Goal: Navigation & Orientation: Find specific page/section

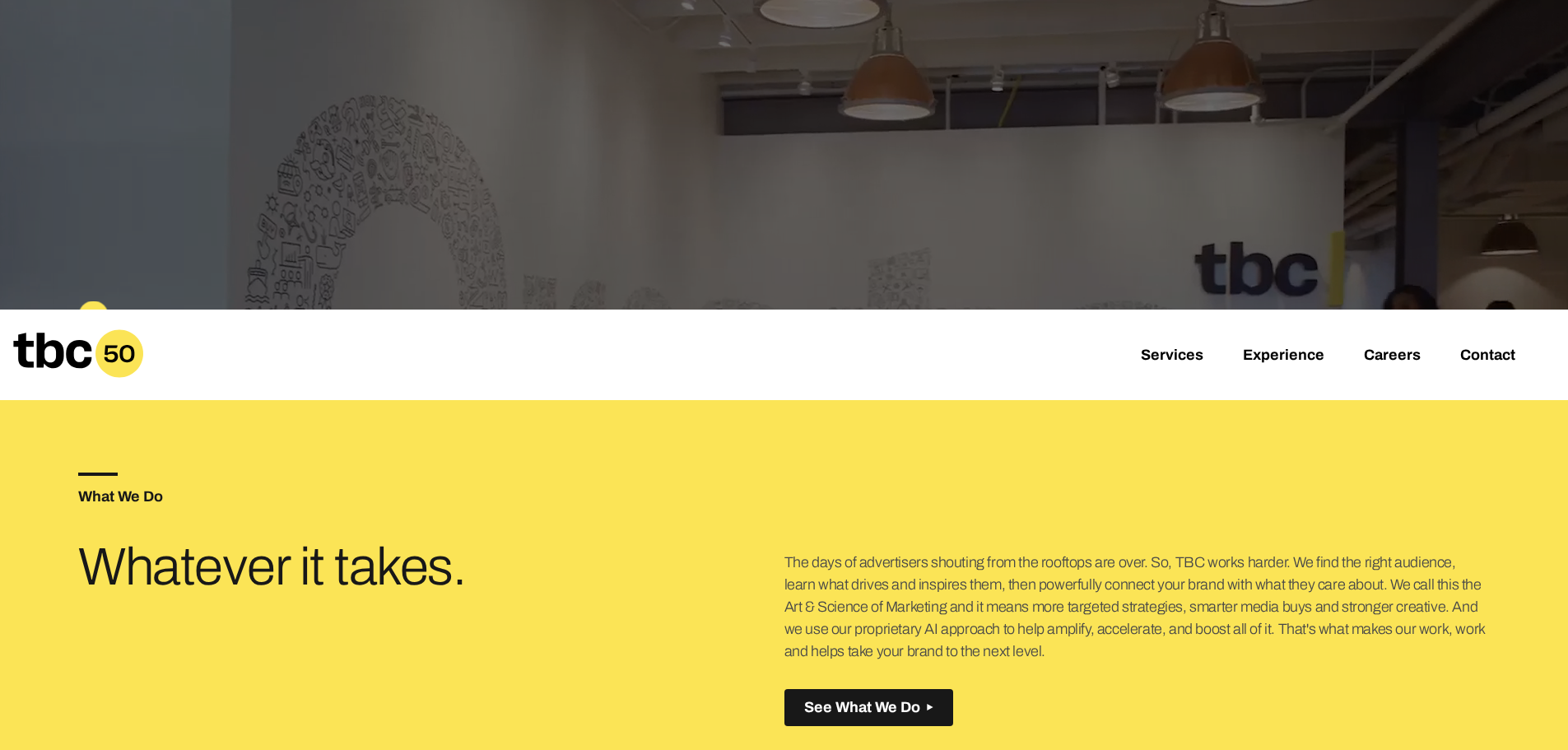
scroll to position [89, 0]
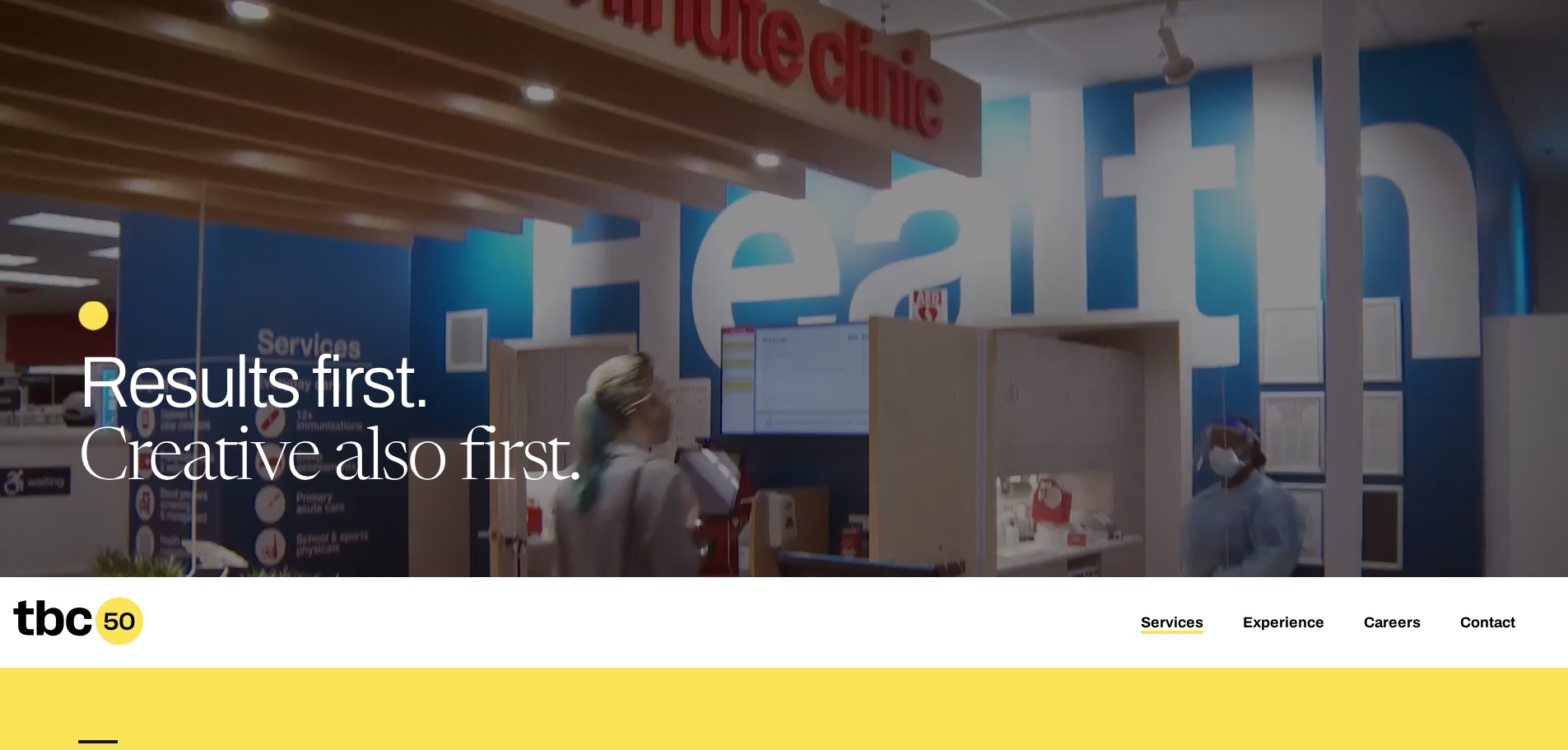
click at [1174, 624] on link "Services" at bounding box center [1172, 624] width 63 height 20
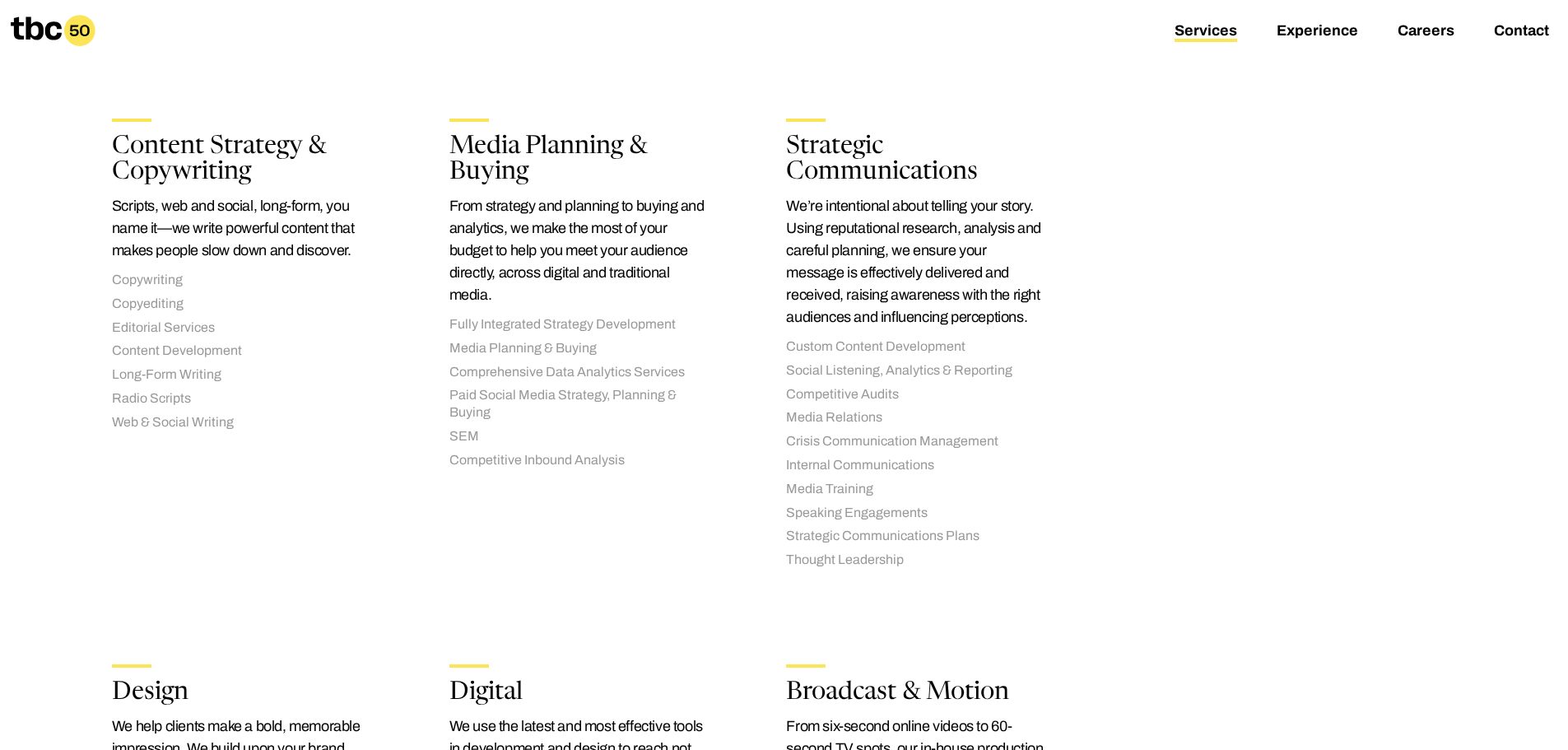
scroll to position [364, 0]
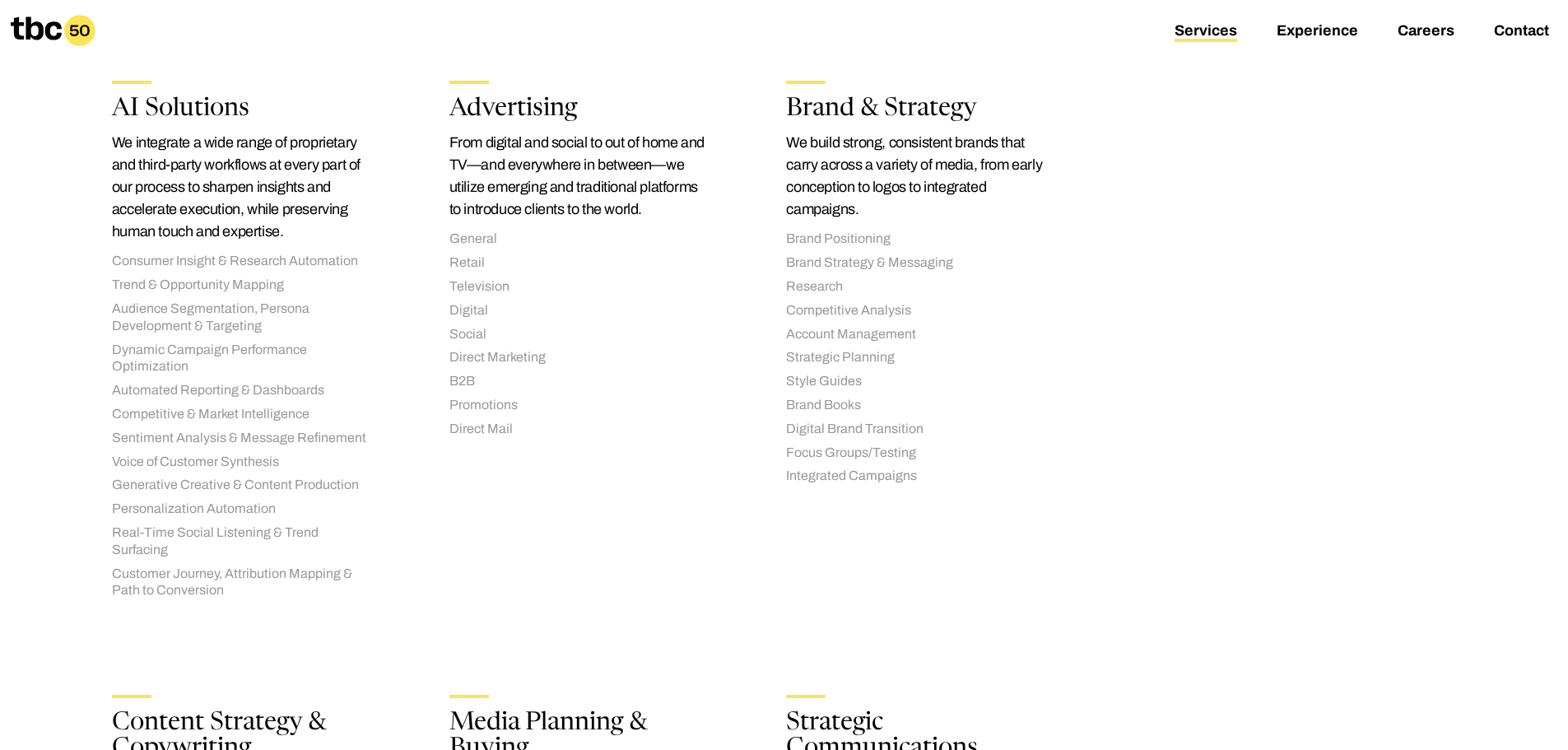
drag, startPoint x: 575, startPoint y: 73, endPoint x: 352, endPoint y: 19, distance: 229.4
click at [575, 73] on div "Advertising From digital and social to out of home and TV—and everywhere in bet…" at bounding box center [579, 268] width 311 height 426
click at [53, 36] on icon at bounding box center [36, 28] width 51 height 23
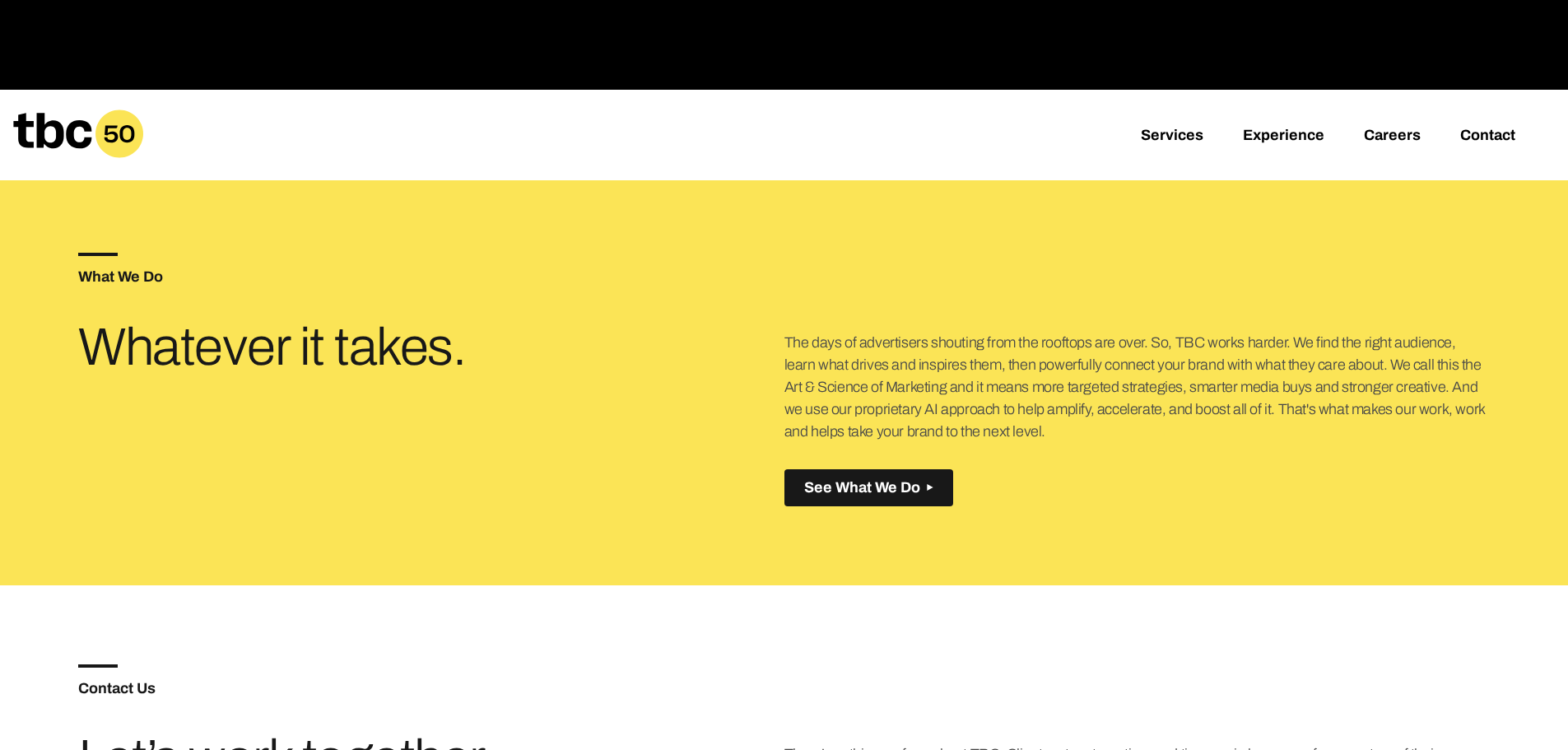
scroll to position [1158, 0]
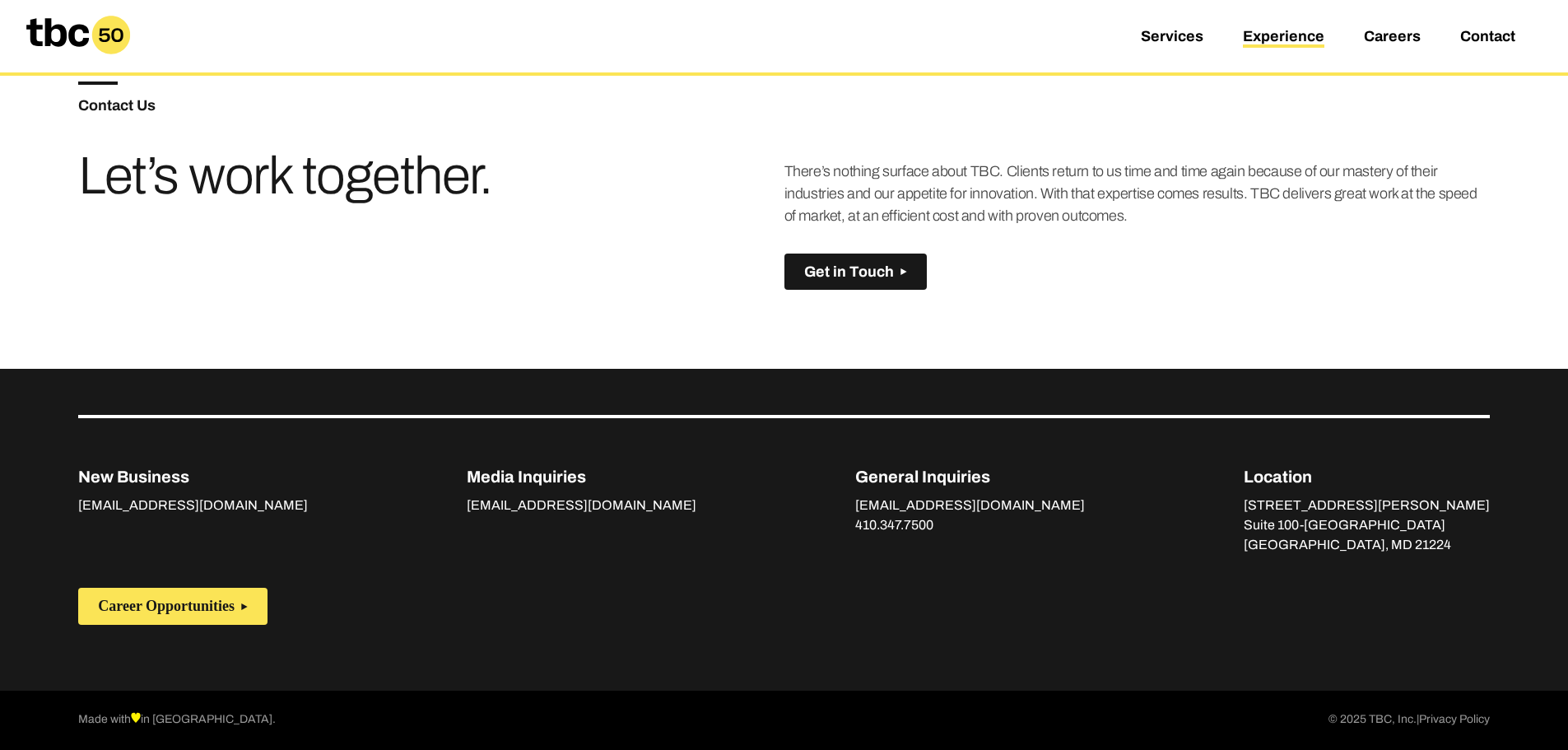
click at [1254, 37] on link "Experience" at bounding box center [1283, 38] width 82 height 20
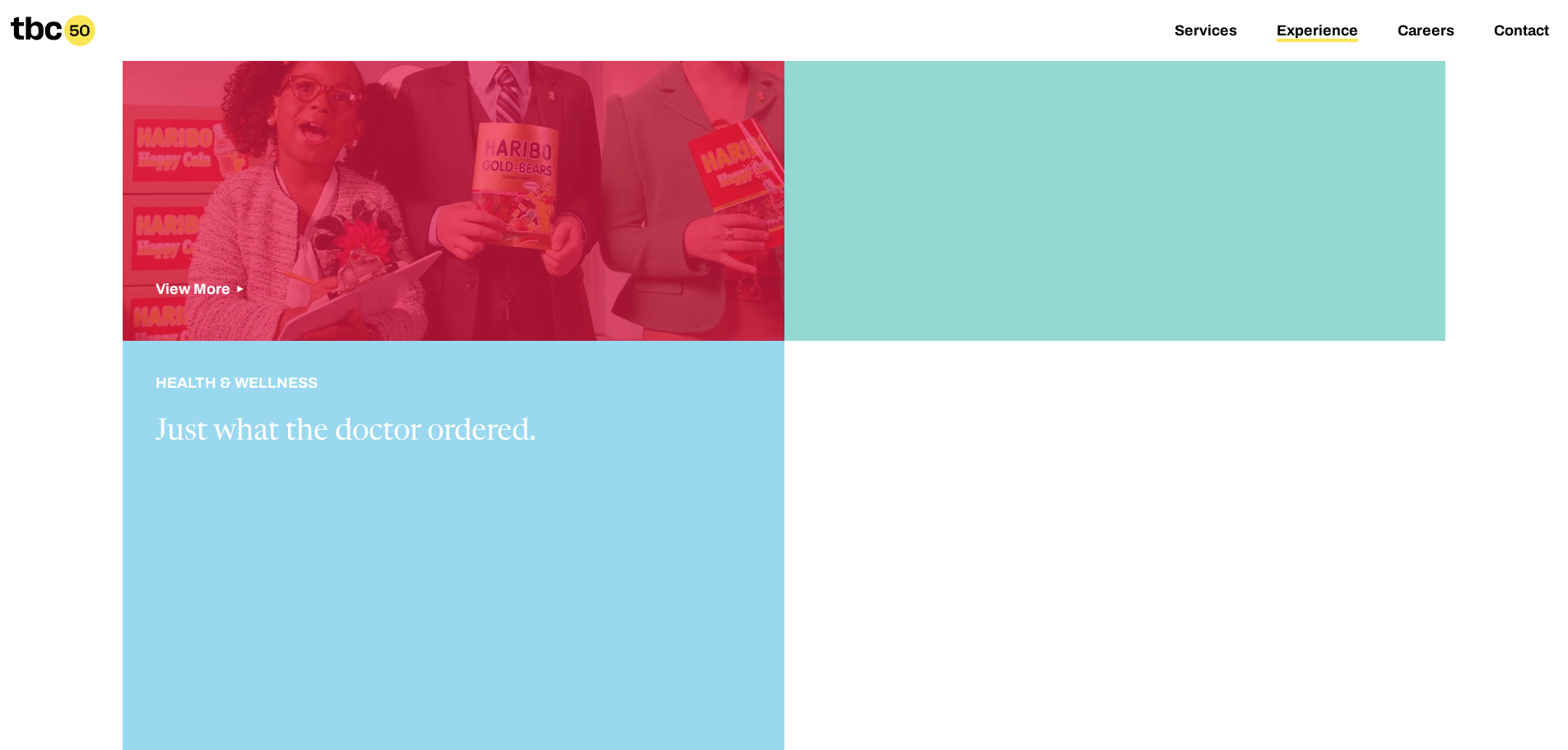
scroll to position [1810, 0]
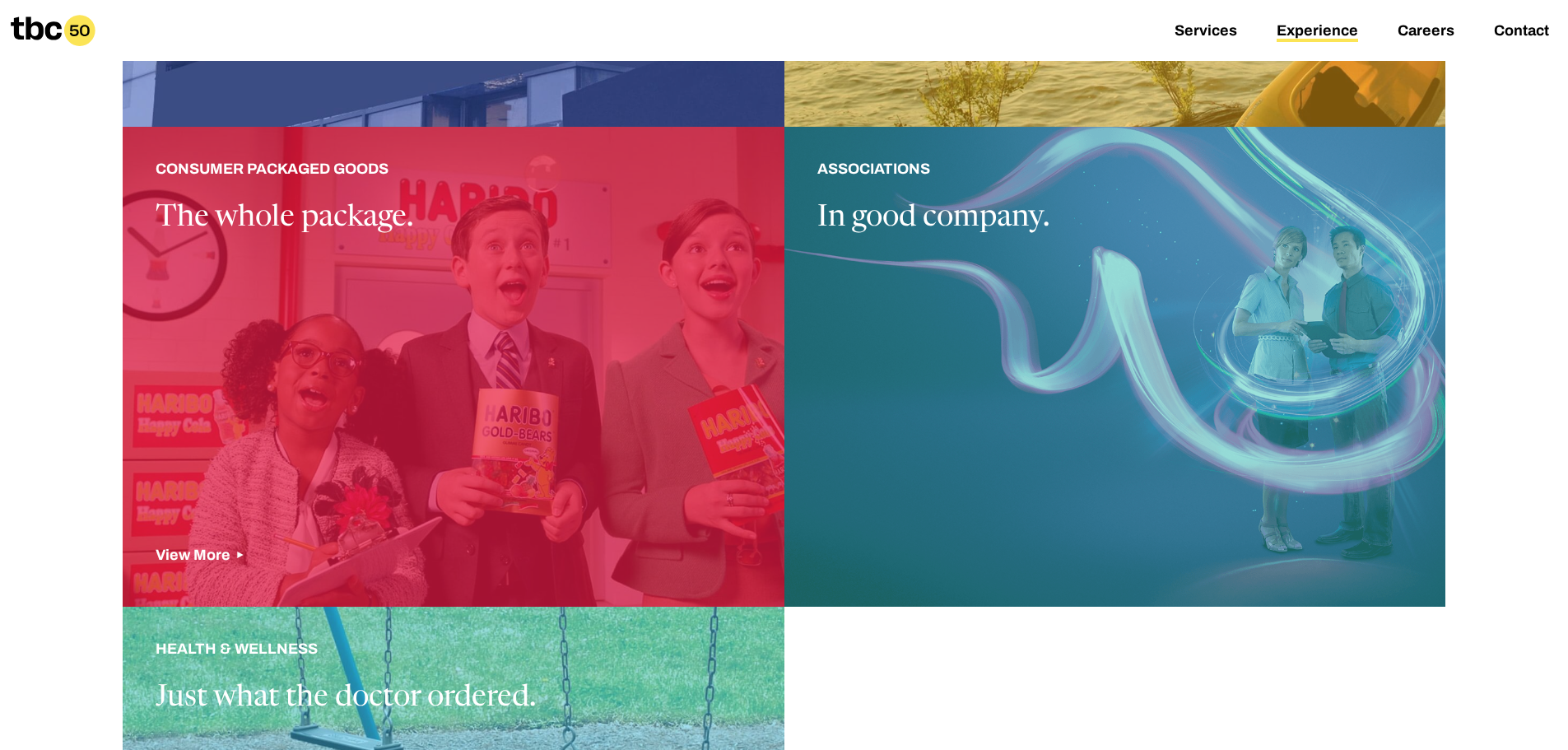
click at [490, 370] on div at bounding box center [454, 366] width 662 height 480
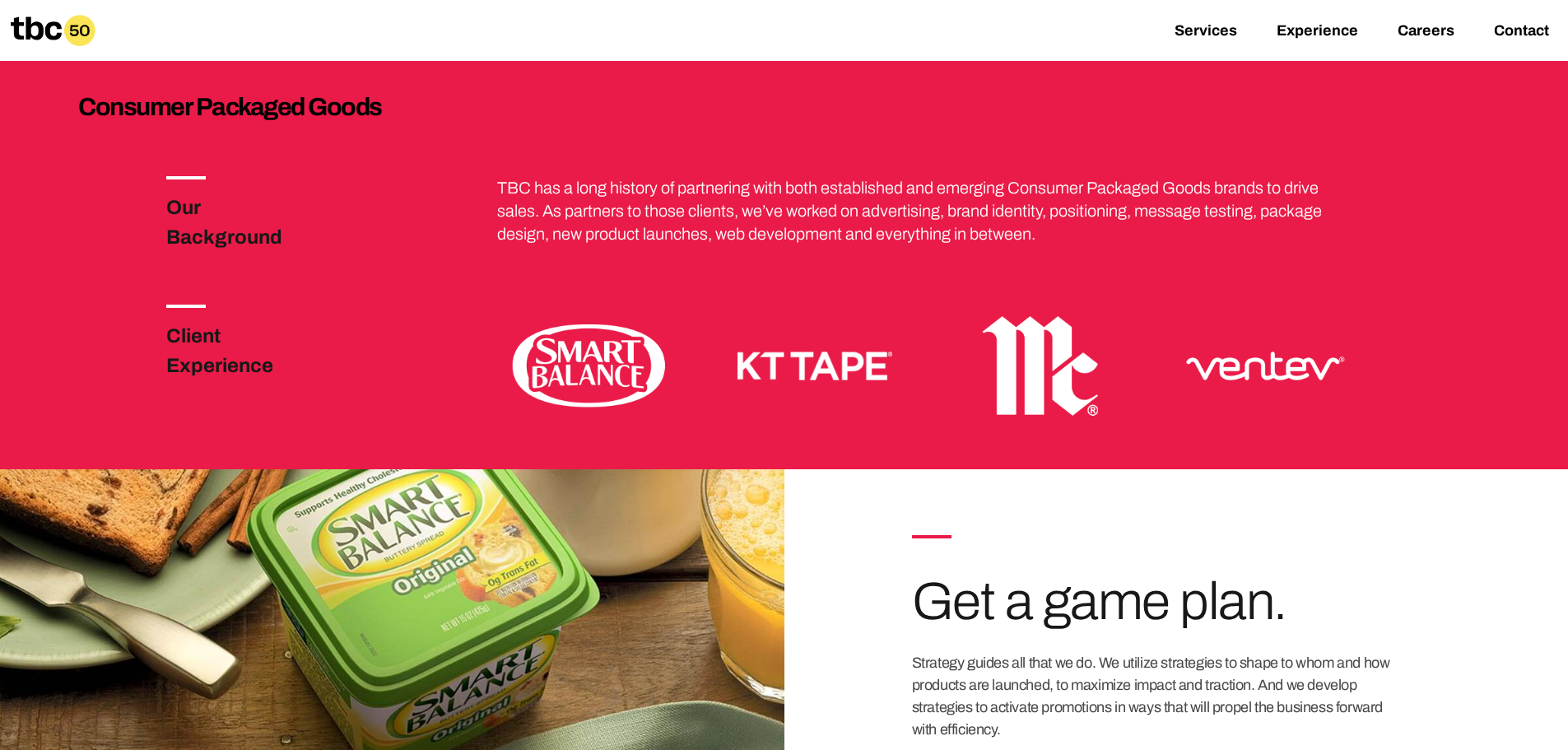
scroll to position [378, 0]
